Goal: Task Accomplishment & Management: Use online tool/utility

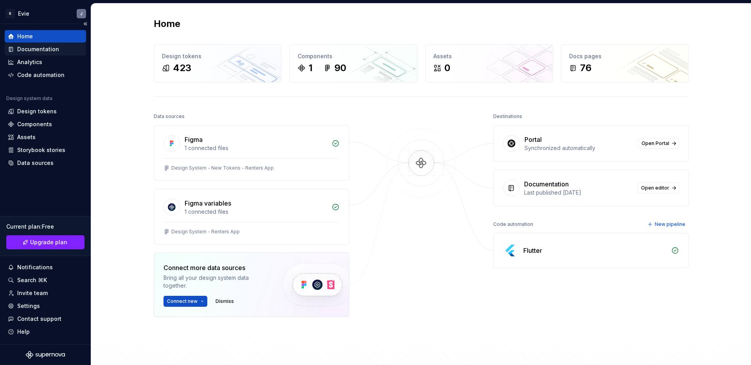
click at [52, 49] on div "Documentation" at bounding box center [38, 49] width 42 height 8
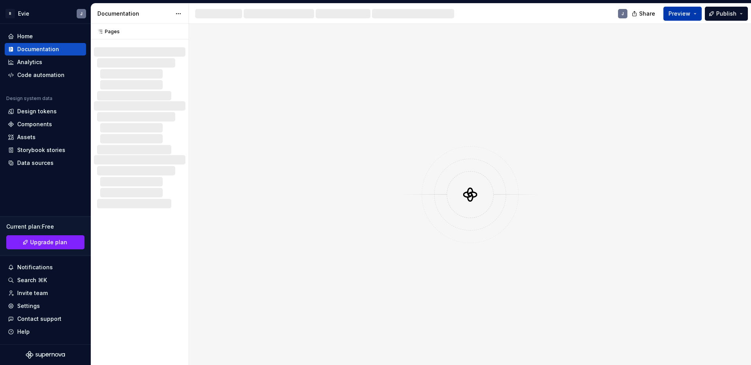
click at [678, 15] on span "Preview" at bounding box center [680, 14] width 22 height 8
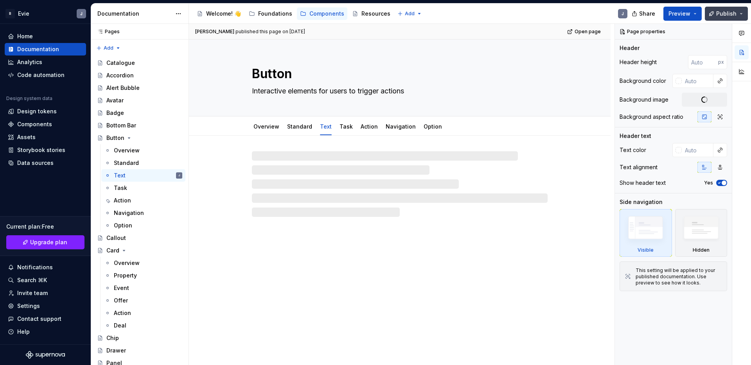
click at [727, 14] on span "Publish" at bounding box center [726, 14] width 20 height 8
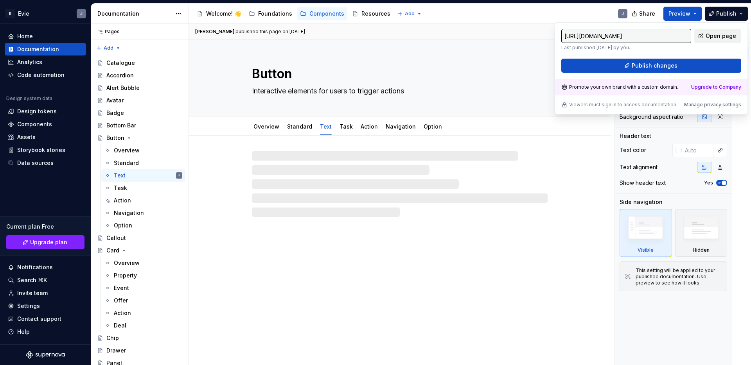
click at [715, 36] on span "Open page" at bounding box center [721, 36] width 31 height 8
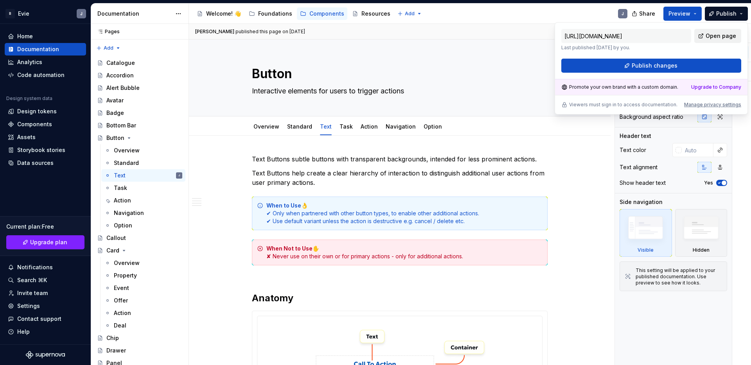
type textarea "*"
